Goal: Task Accomplishment & Management: Complete application form

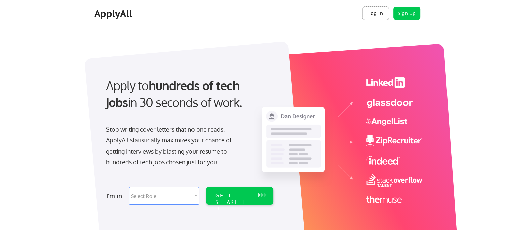
click at [377, 14] on button "Log In" at bounding box center [375, 13] width 27 height 13
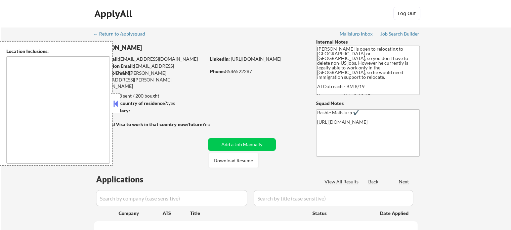
type textarea "[GEOGRAPHIC_DATA], [GEOGRAPHIC_DATA], [GEOGRAPHIC_DATA] [GEOGRAPHIC_DATA], [GEO…"
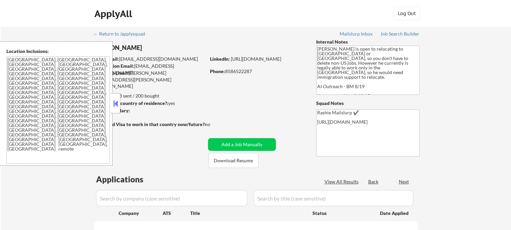
select select ""pending""
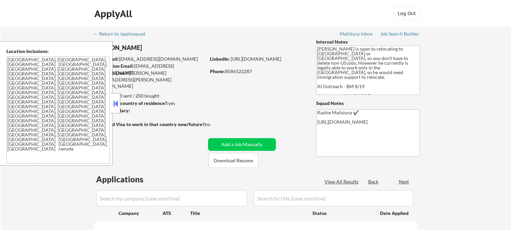
select select ""pending""
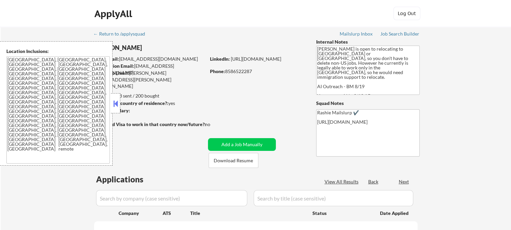
select select ""pending""
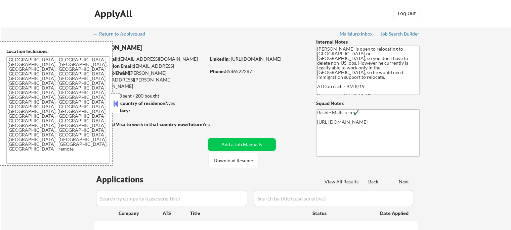
select select ""pending""
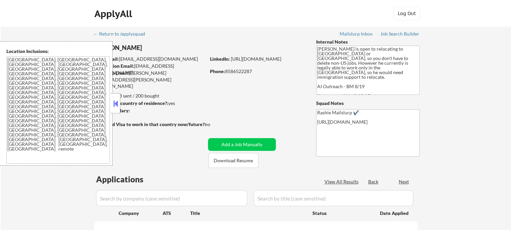
select select ""pending""
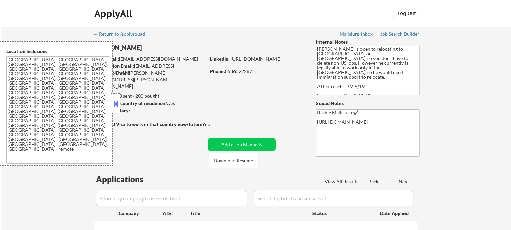
select select ""pending""
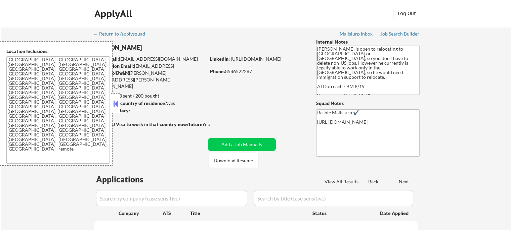
select select ""pending""
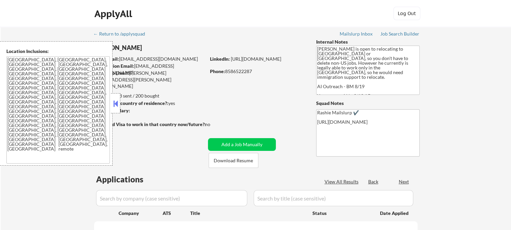
select select ""pending""
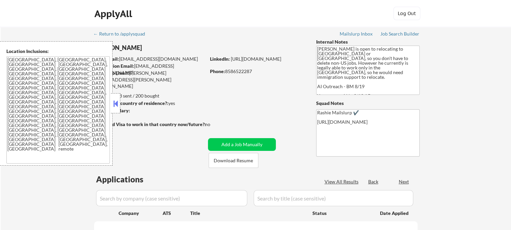
select select ""pending""
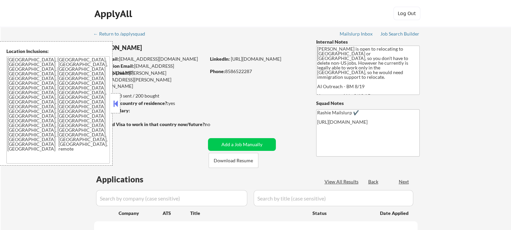
select select ""pending""
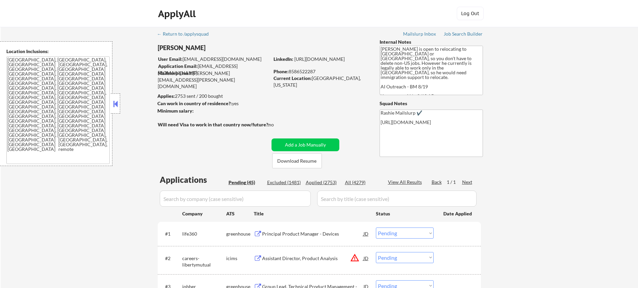
click at [104, 95] on textarea "San Diego, CA National City, CA Chula Vista, CA La Mesa, CA Lemon Grove, CA Cor…" at bounding box center [57, 109] width 103 height 107
